Goal: Task Accomplishment & Management: Manage account settings

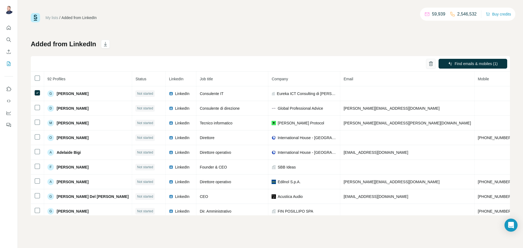
click at [434, 63] on button "button" at bounding box center [431, 64] width 10 height 10
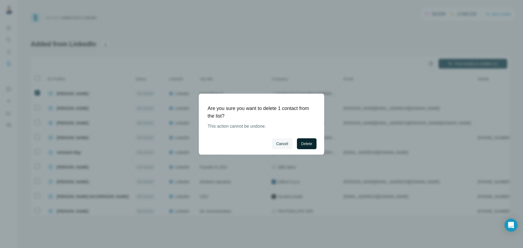
click at [313, 145] on button "Delete" at bounding box center [307, 143] width 20 height 11
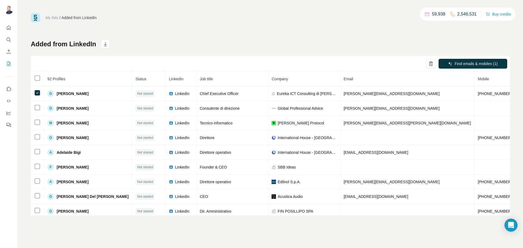
click at [434, 61] on button "button" at bounding box center [431, 64] width 10 height 10
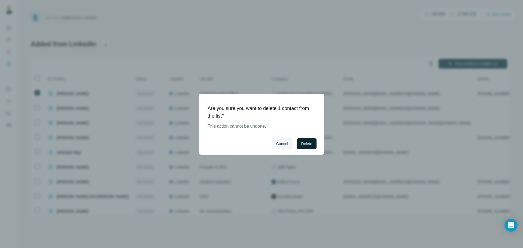
click at [308, 144] on span "Delete" at bounding box center [306, 143] width 11 height 5
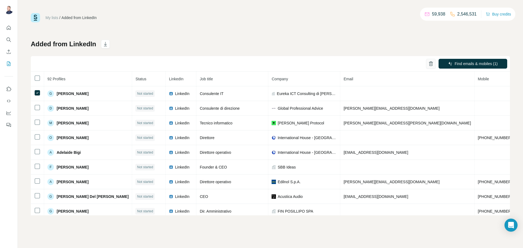
click at [431, 63] on icon "button" at bounding box center [430, 63] width 5 height 5
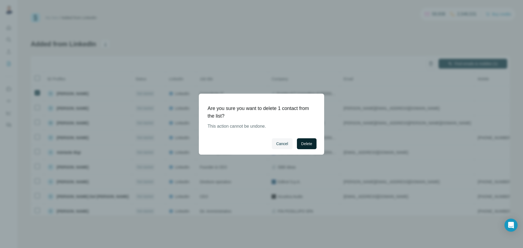
click at [306, 142] on span "Delete" at bounding box center [306, 143] width 11 height 5
